Goal: Task Accomplishment & Management: Use online tool/utility

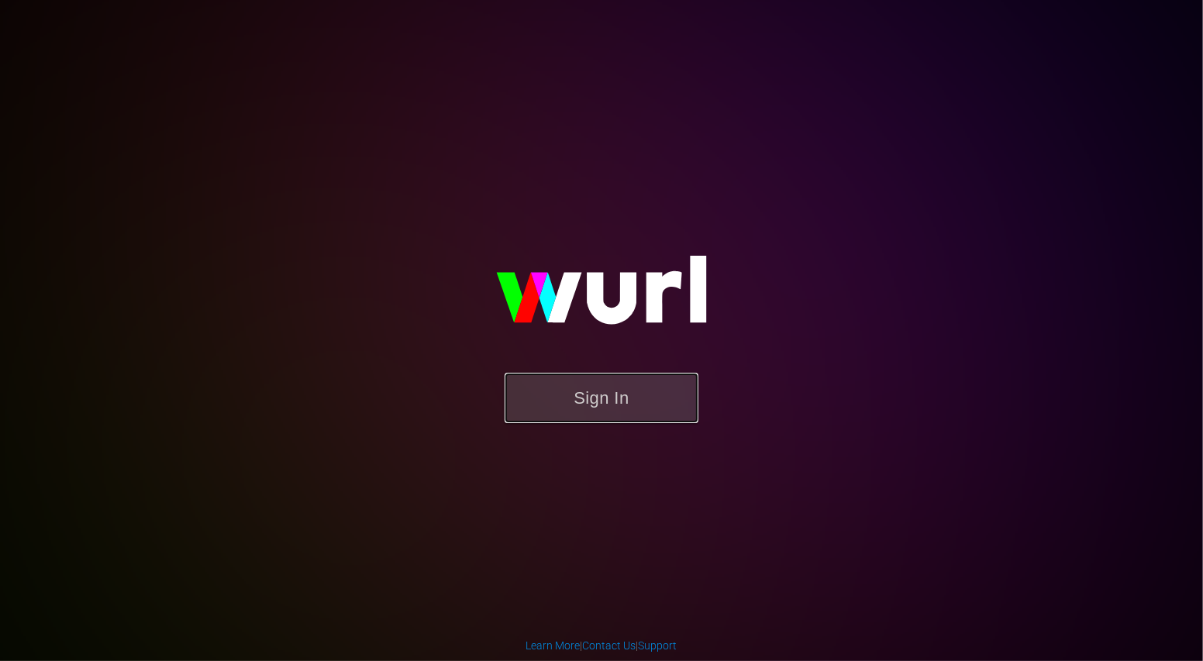
click at [569, 396] on button "Sign In" at bounding box center [602, 398] width 194 height 50
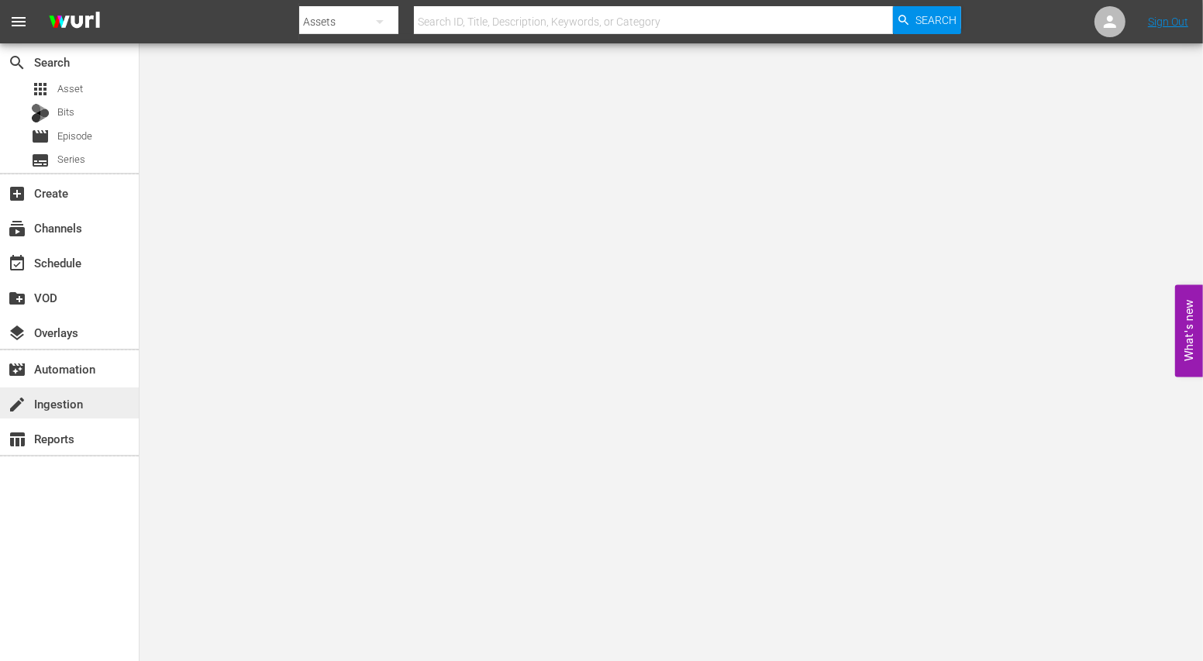
click at [45, 409] on div "create Ingestion" at bounding box center [43, 402] width 87 height 14
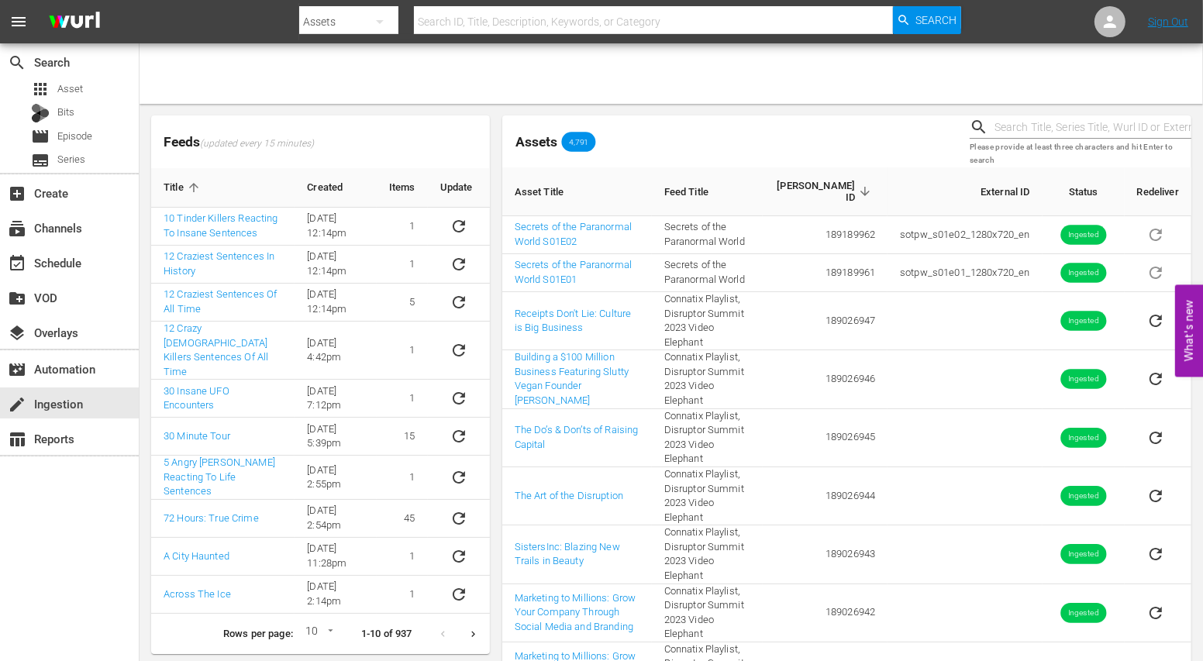
scroll to position [31, 0]
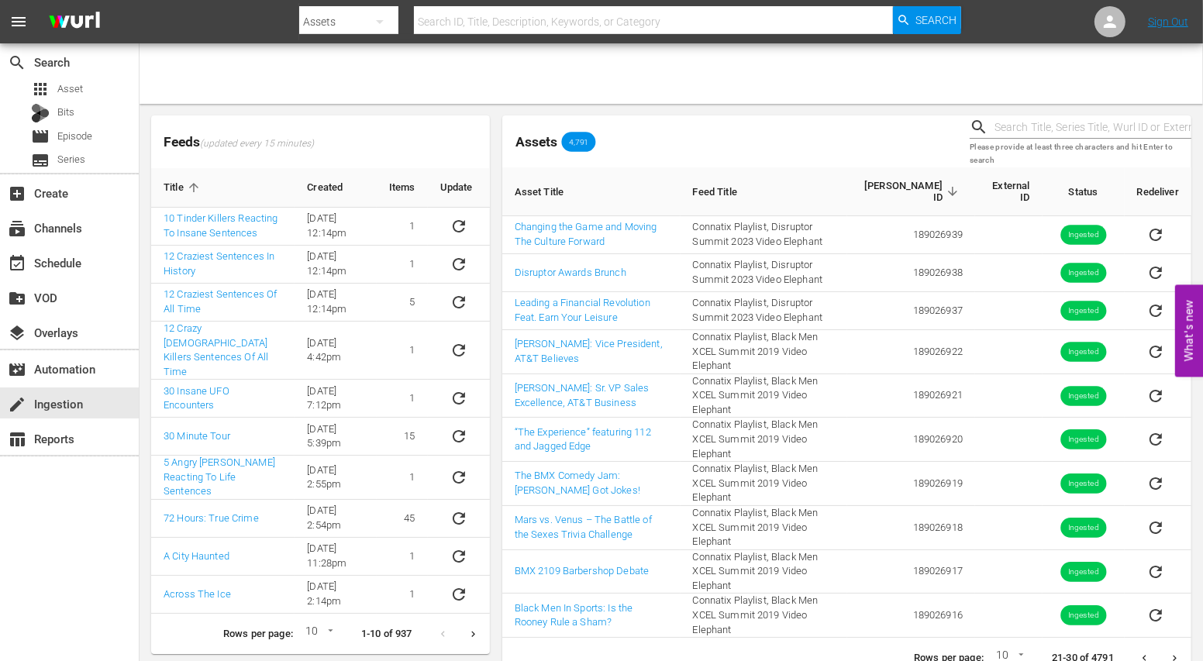
click at [1032, 132] on input "text" at bounding box center [1093, 127] width 197 height 23
type input "jail"
